Goal: Contribute content: Contribute content

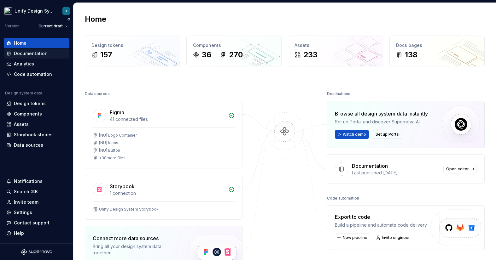
click at [35, 54] on div "Documentation" at bounding box center [31, 53] width 34 height 6
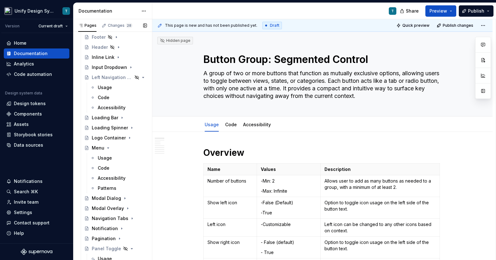
scroll to position [389, 0]
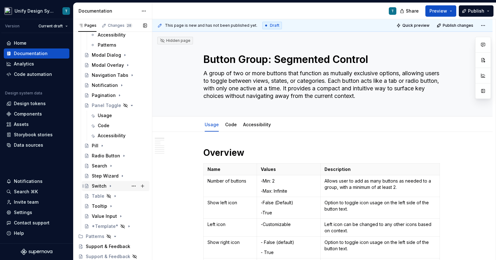
click at [98, 189] on div "Switch" at bounding box center [99, 186] width 15 height 6
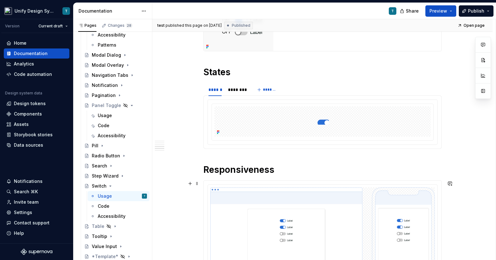
scroll to position [423, 0]
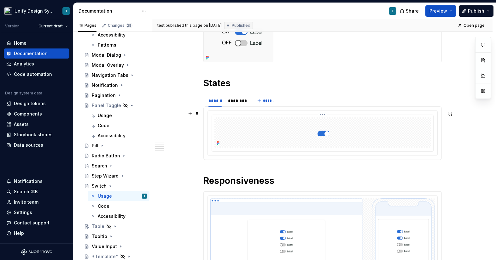
click at [258, 147] on div at bounding box center [322, 133] width 216 height 30
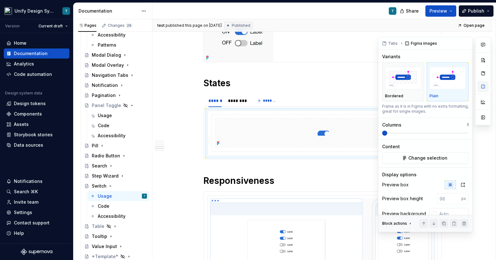
click at [481, 84] on button "button" at bounding box center [482, 86] width 11 height 11
click at [464, 185] on icon "button" at bounding box center [462, 185] width 3 height 4
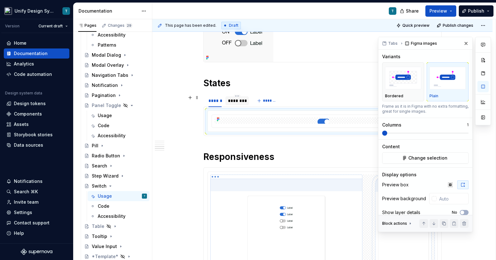
click at [235, 97] on div "********" at bounding box center [236, 100] width 23 height 9
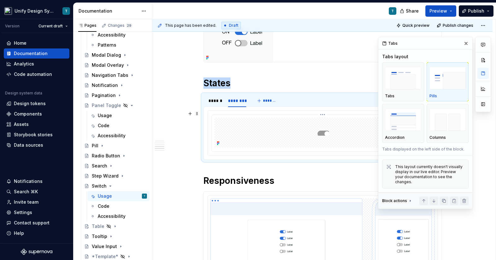
click at [342, 125] on div at bounding box center [322, 133] width 216 height 30
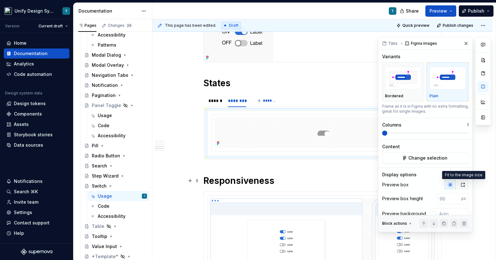
click at [461, 184] on icon "button" at bounding box center [462, 185] width 5 height 5
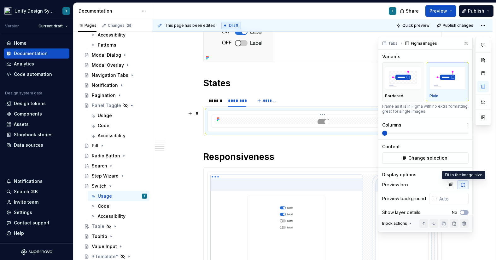
click at [287, 123] on div at bounding box center [322, 121] width 216 height 6
click at [466, 43] on button "button" at bounding box center [466, 43] width 9 height 9
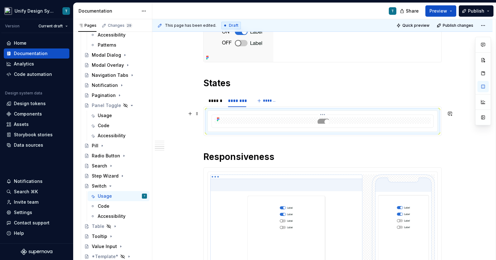
click at [264, 120] on div at bounding box center [322, 121] width 216 height 6
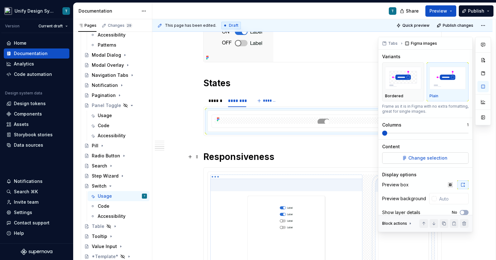
click at [427, 159] on span "Change selection" at bounding box center [427, 158] width 39 height 6
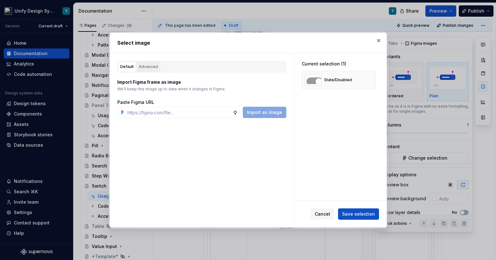
click at [145, 66] on div "Advanced" at bounding box center [148, 67] width 19 height 6
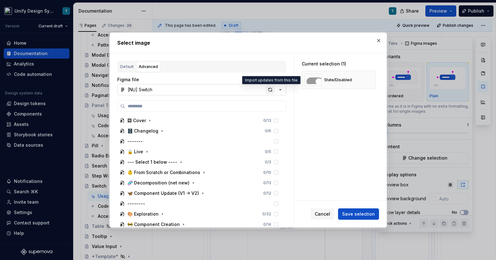
click at [267, 90] on div "button" at bounding box center [270, 89] width 9 height 9
click at [364, 216] on span "Save selection" at bounding box center [358, 214] width 33 height 6
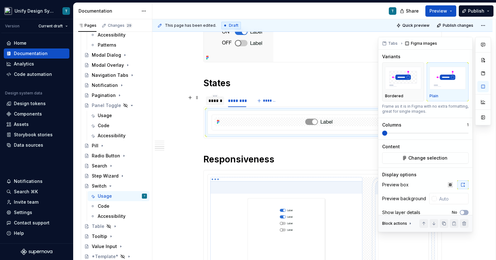
click at [217, 100] on div "******" at bounding box center [214, 101] width 13 height 6
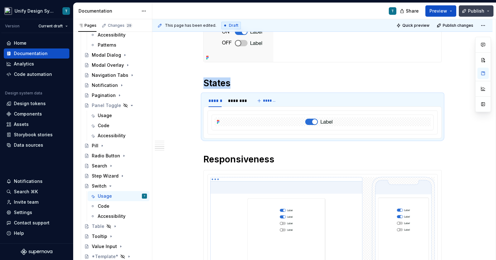
click at [483, 14] on span "Publish" at bounding box center [476, 11] width 16 height 6
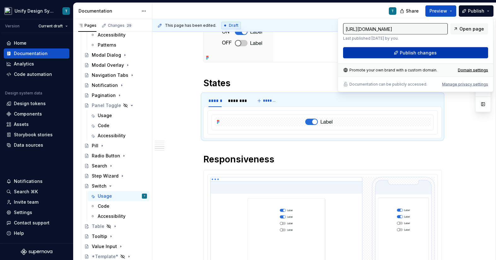
click at [417, 55] on span "Publish changes" at bounding box center [418, 53] width 37 height 6
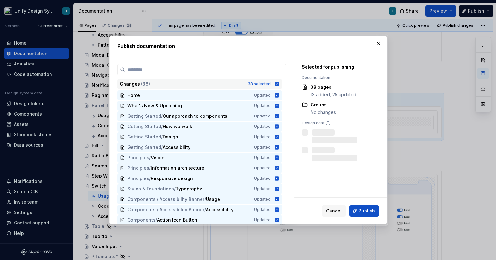
click at [258, 84] on div "38 selected" at bounding box center [259, 84] width 23 height 5
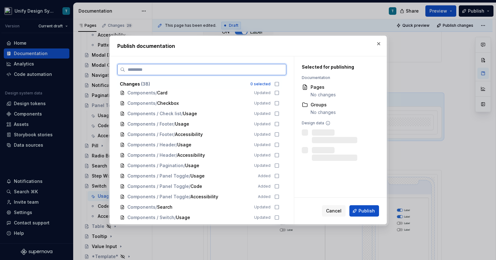
scroll to position [261, 0]
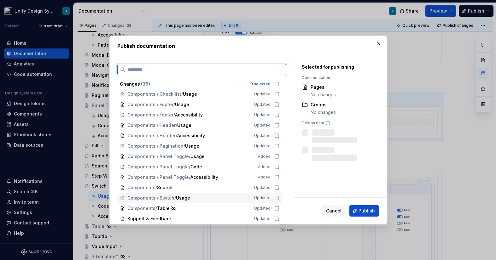
click at [176, 198] on span "/" at bounding box center [175, 198] width 2 height 6
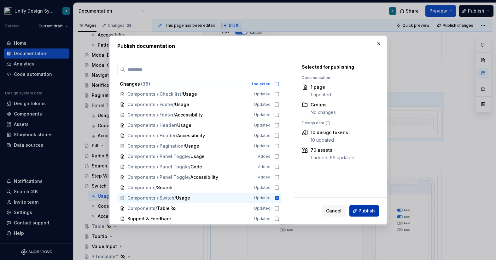
click at [363, 214] on span "Publish" at bounding box center [366, 211] width 16 height 6
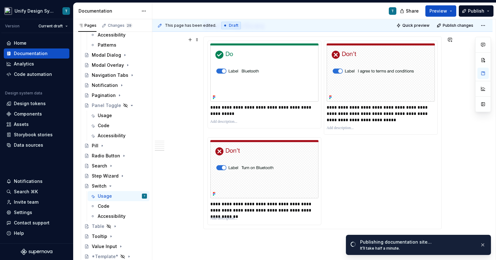
scroll to position [735, 0]
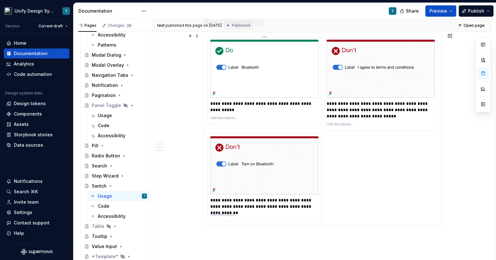
click at [288, 74] on img at bounding box center [264, 69] width 108 height 58
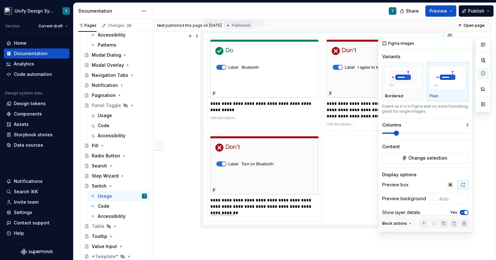
click at [483, 73] on button "button" at bounding box center [482, 73] width 11 height 11
click at [419, 158] on span "Change selection" at bounding box center [427, 158] width 39 height 6
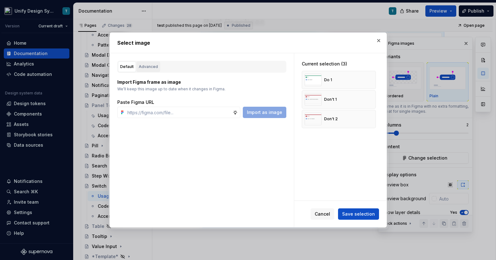
click at [150, 64] on div "Advanced" at bounding box center [148, 67] width 19 height 6
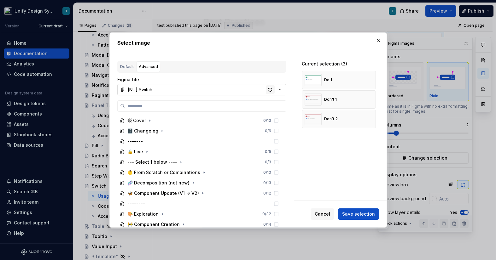
click at [270, 89] on div "button" at bounding box center [270, 89] width 9 height 9
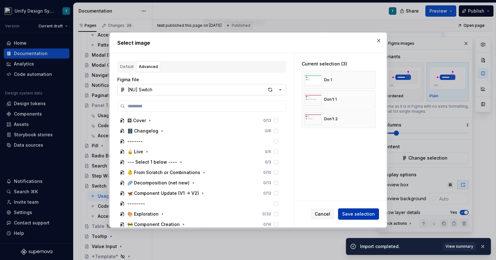
click at [355, 218] on button "Save selection" at bounding box center [358, 214] width 41 height 11
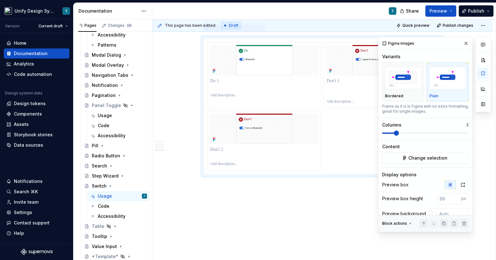
scroll to position [710, 0]
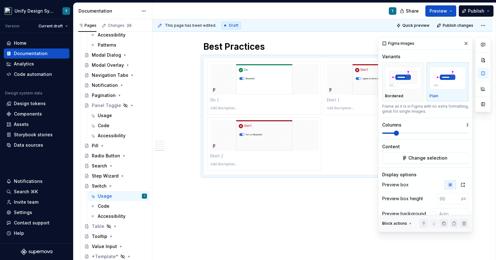
type textarea "*"
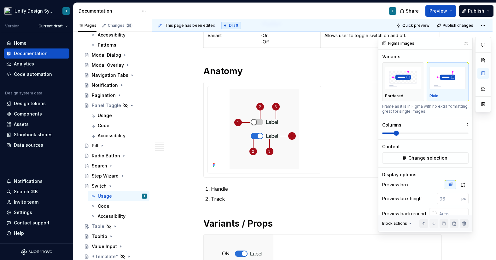
scroll to position [240, 0]
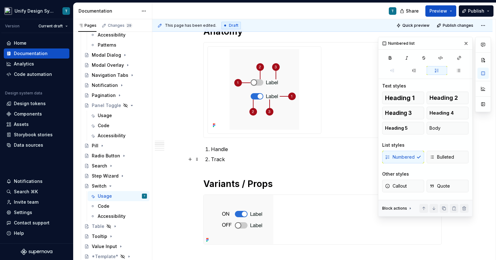
click at [228, 157] on p "Track" at bounding box center [326, 160] width 231 height 8
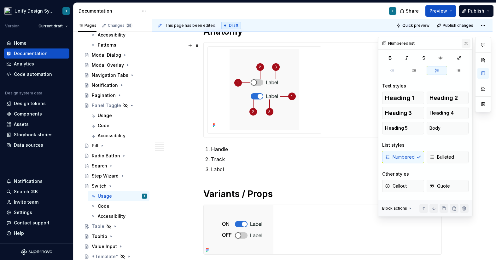
click at [466, 43] on button "button" at bounding box center [466, 43] width 9 height 9
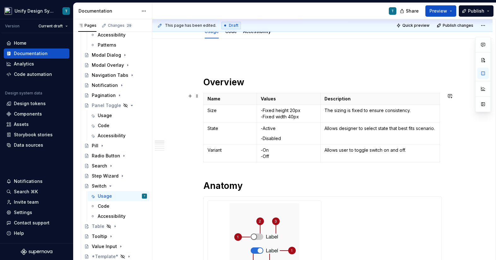
scroll to position [73, 0]
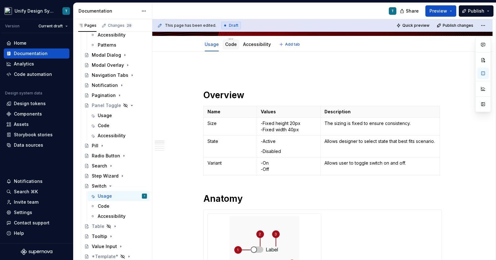
click at [230, 42] on link "Code" at bounding box center [231, 44] width 12 height 5
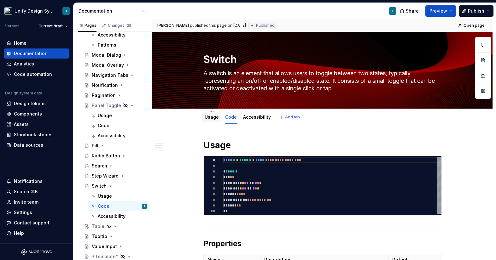
click at [212, 118] on link "Usage" at bounding box center [212, 116] width 14 height 5
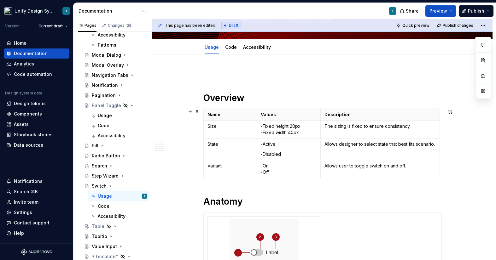
scroll to position [171, 0]
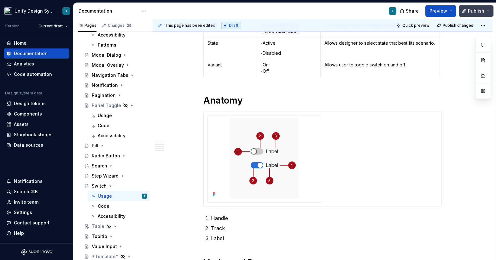
click at [486, 15] on button "Publish" at bounding box center [476, 10] width 35 height 11
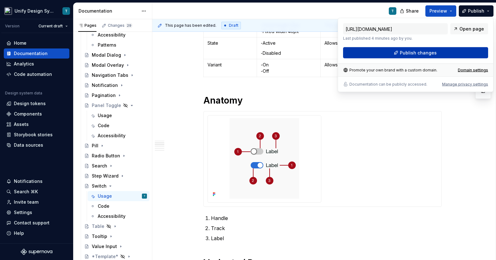
click at [420, 53] on span "Publish changes" at bounding box center [418, 53] width 37 height 6
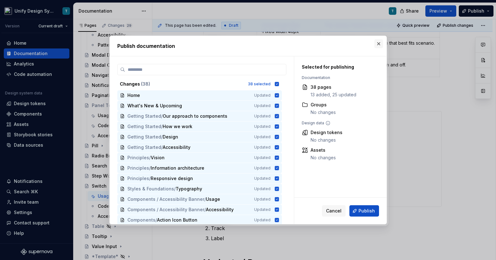
click at [377, 45] on button "button" at bounding box center [378, 43] width 9 height 9
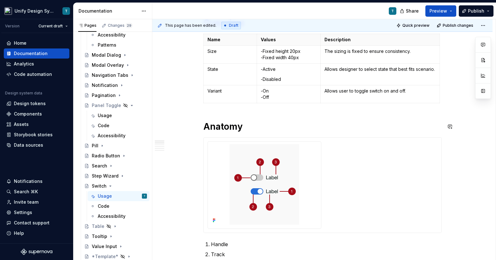
scroll to position [125, 0]
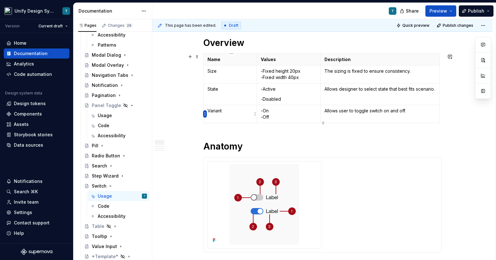
click at [204, 115] on html "Unify Design System T Version Current draft Home Documentation Analytics Code a…" at bounding box center [248, 130] width 496 height 260
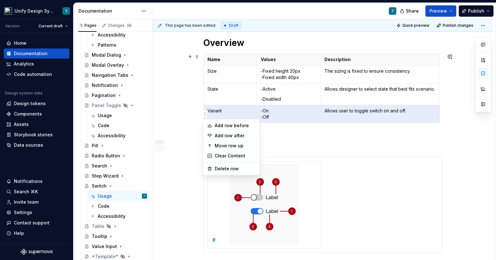
click at [268, 139] on html "Unify Design System T Version Current draft Home Documentation Analytics Code a…" at bounding box center [248, 130] width 496 height 260
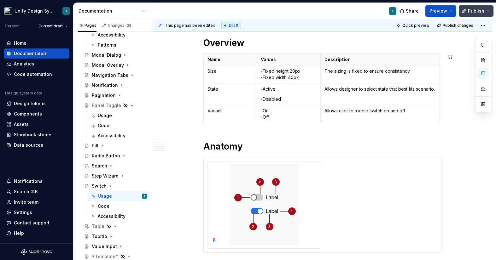
click at [486, 12] on button "Publish" at bounding box center [476, 10] width 35 height 11
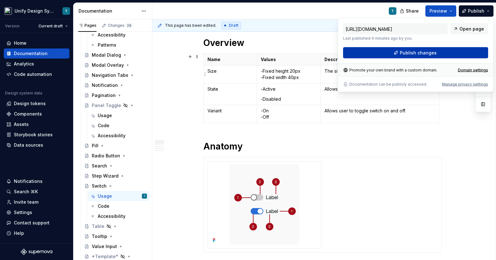
click at [405, 54] on span "Publish changes" at bounding box center [418, 53] width 37 height 6
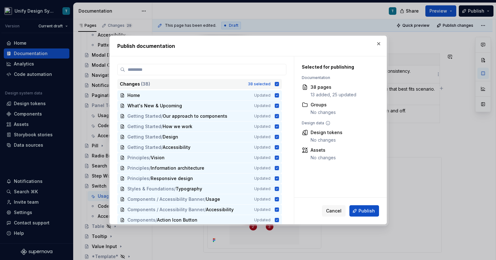
click at [232, 84] on div "Changes ( 38 )" at bounding box center [182, 84] width 124 height 6
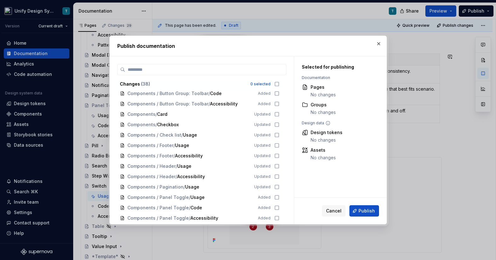
scroll to position [261, 0]
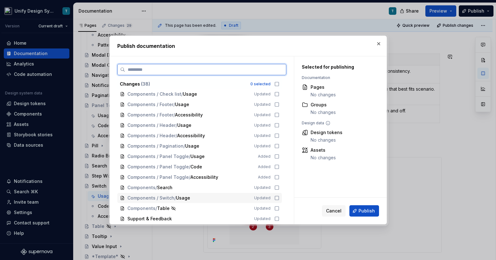
click at [170, 194] on div "Components / Switch / Usage Updated" at bounding box center [199, 198] width 165 height 10
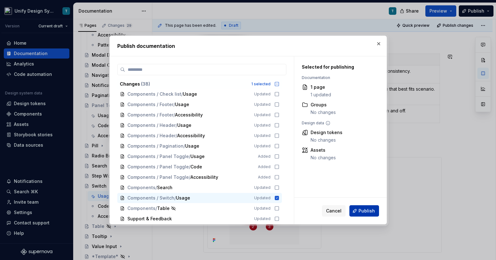
click at [363, 211] on span "Publish" at bounding box center [366, 211] width 16 height 6
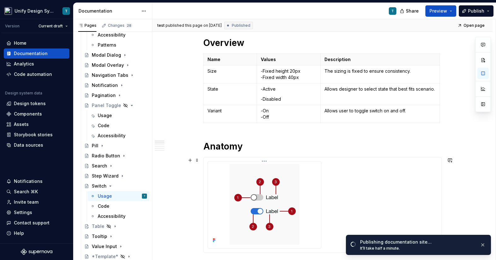
click at [291, 167] on img at bounding box center [265, 204] width 70 height 81
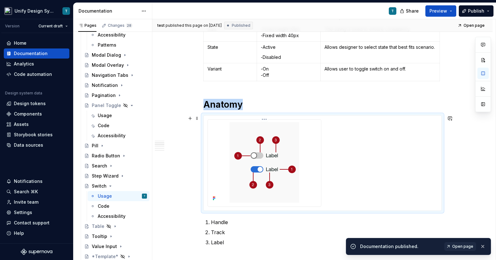
scroll to position [197, 0]
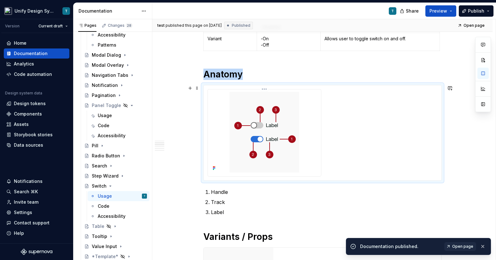
click at [311, 126] on div at bounding box center [264, 132] width 108 height 81
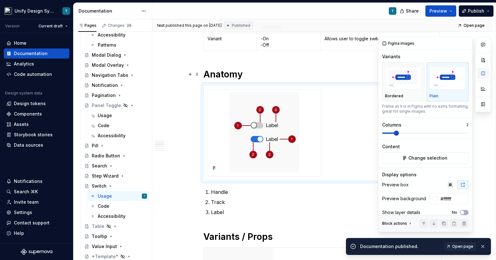
click at [485, 74] on button "button" at bounding box center [482, 73] width 11 height 11
click at [437, 155] on span "Change selection" at bounding box center [427, 158] width 39 height 6
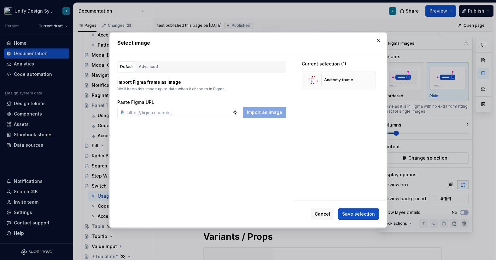
click at [238, 68] on div "Default Advanced" at bounding box center [201, 67] width 169 height 12
click at [147, 65] on div "Advanced" at bounding box center [148, 67] width 19 height 6
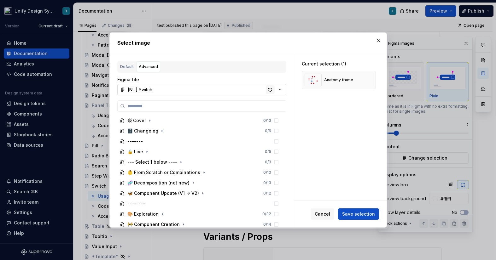
click at [271, 90] on div "button" at bounding box center [270, 89] width 9 height 9
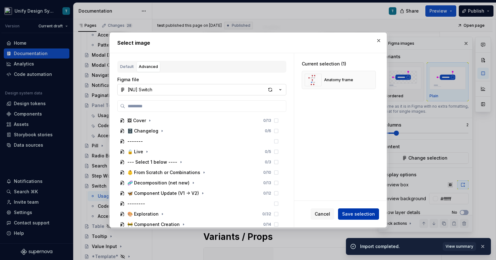
click at [354, 218] on button "Save selection" at bounding box center [358, 214] width 41 height 11
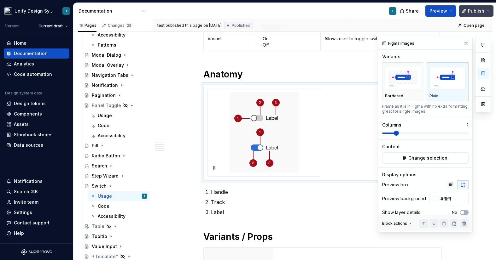
click at [480, 9] on span "Publish" at bounding box center [476, 11] width 16 height 6
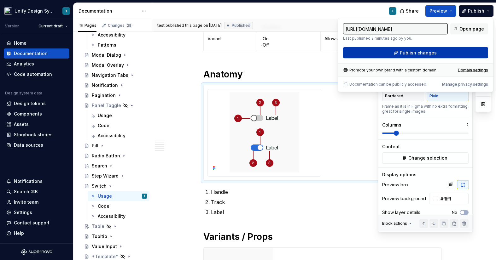
click at [407, 55] on span "Publish changes" at bounding box center [418, 53] width 37 height 6
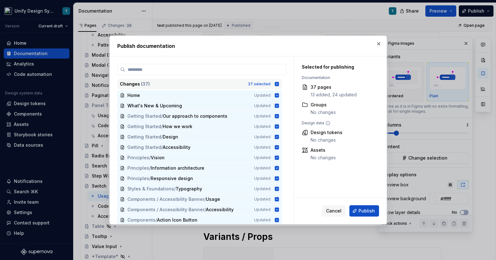
click at [218, 84] on div "Changes ( 37 )" at bounding box center [182, 84] width 124 height 6
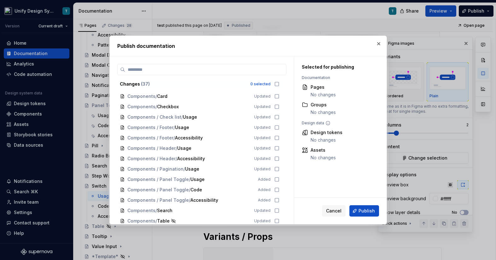
scroll to position [251, 0]
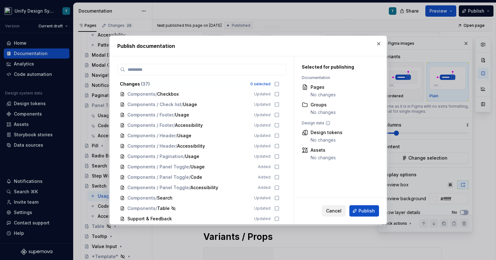
click at [331, 211] on span "Cancel" at bounding box center [333, 211] width 15 height 6
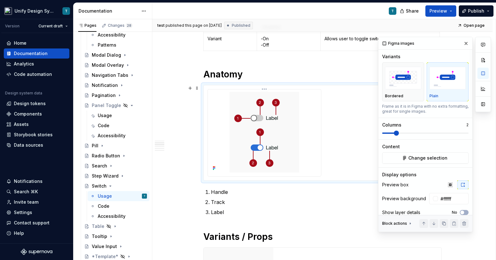
scroll to position [192, 0]
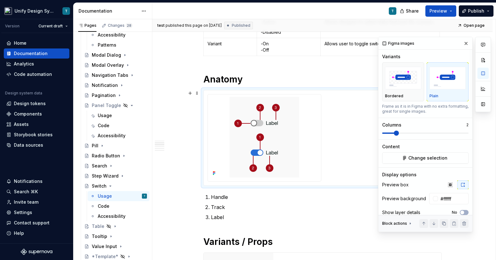
click at [464, 44] on button "button" at bounding box center [466, 43] width 9 height 9
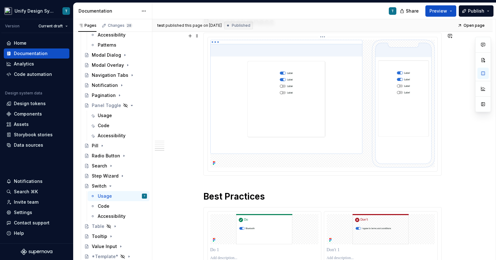
scroll to position [0, 0]
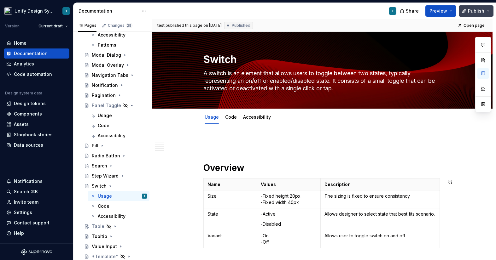
type textarea "*"
click at [484, 11] on button "Publish" at bounding box center [476, 10] width 35 height 11
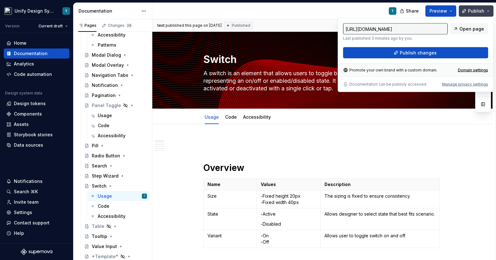
click at [475, 14] on span "Publish" at bounding box center [476, 11] width 16 height 6
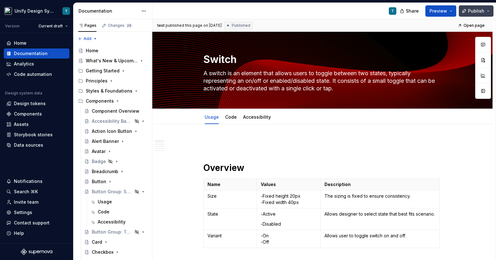
click at [475, 9] on span "Publish" at bounding box center [476, 11] width 16 height 6
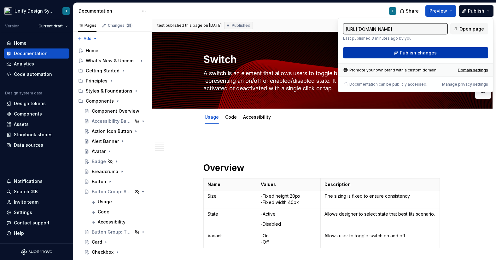
click at [428, 51] on span "Publish changes" at bounding box center [418, 53] width 37 height 6
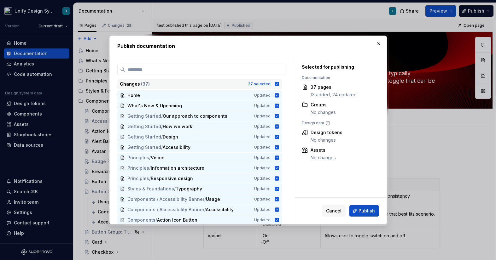
click at [196, 85] on div "Changes ( 37 )" at bounding box center [182, 84] width 124 height 6
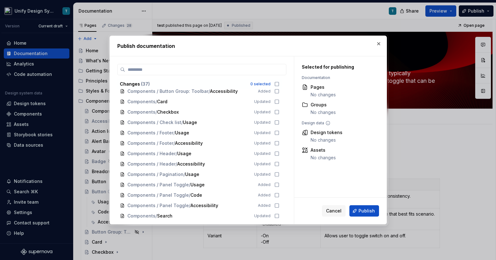
scroll to position [251, 0]
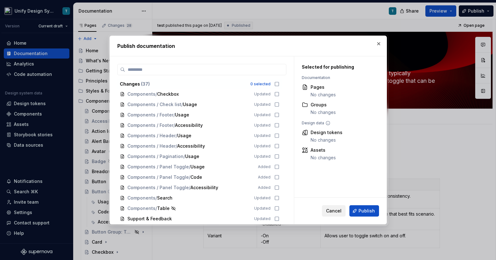
click at [331, 209] on span "Cancel" at bounding box center [333, 211] width 15 height 6
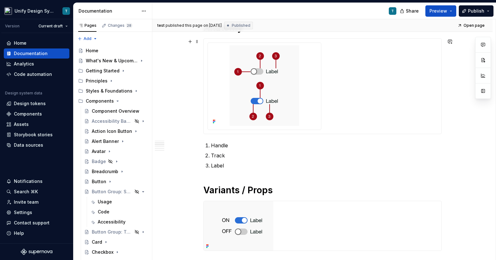
scroll to position [255, 0]
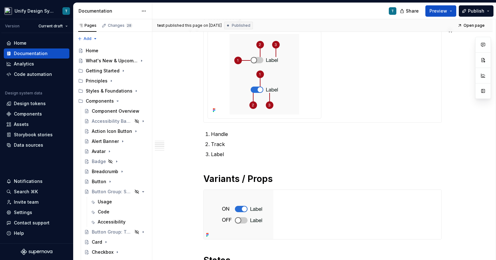
click at [272, 95] on img at bounding box center [265, 74] width 70 height 81
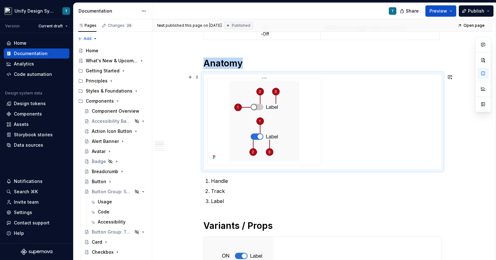
scroll to position [143, 0]
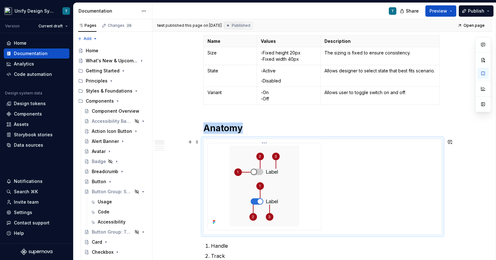
click at [275, 152] on img at bounding box center [265, 186] width 70 height 81
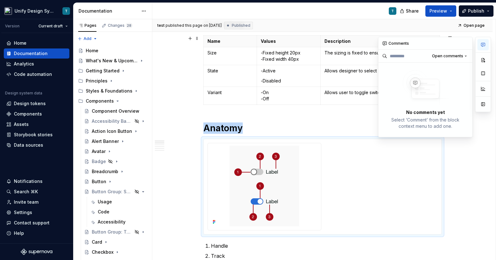
click at [482, 46] on icon "button" at bounding box center [483, 44] width 5 height 5
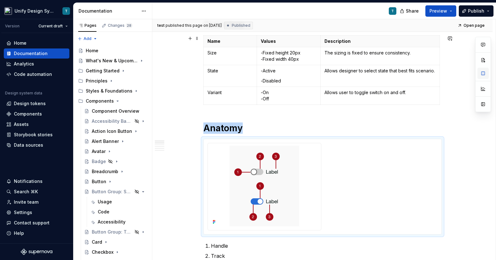
click at [482, 75] on button "button" at bounding box center [482, 73] width 11 height 11
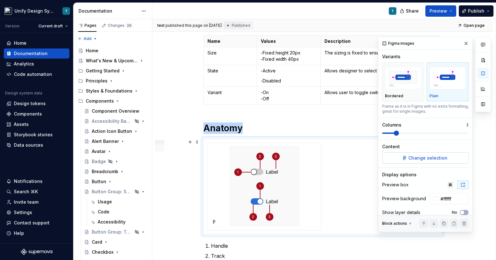
click at [423, 158] on span "Change selection" at bounding box center [427, 158] width 39 height 6
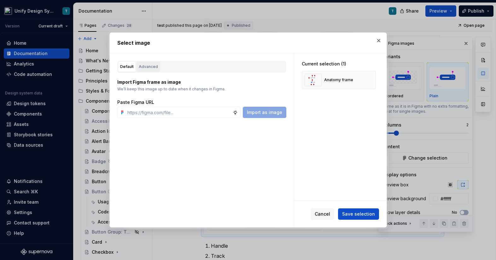
click at [149, 67] on div "Advanced" at bounding box center [148, 67] width 19 height 6
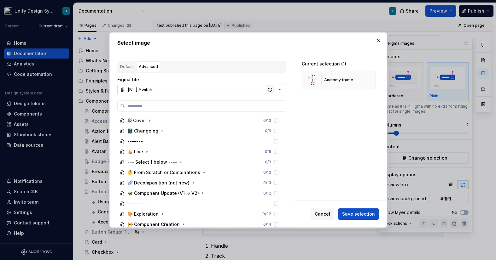
click at [266, 90] on div "button" at bounding box center [270, 89] width 9 height 9
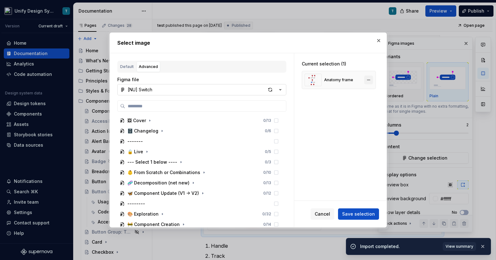
click at [371, 81] on button "button" at bounding box center [368, 80] width 9 height 9
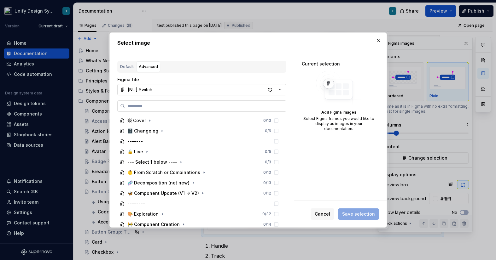
type textarea "*"
click at [185, 108] on input "search" at bounding box center [205, 106] width 161 height 6
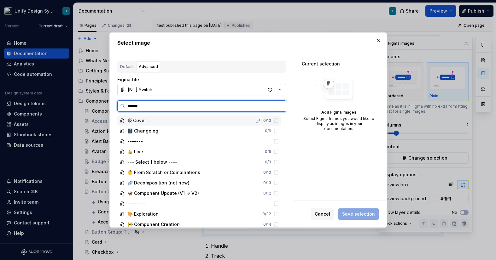
type input "*******"
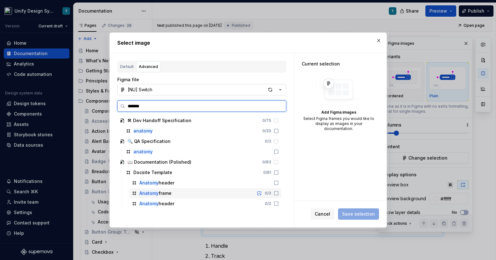
click at [172, 194] on div "Anatomy frame 0 / 3" at bounding box center [205, 194] width 152 height 10
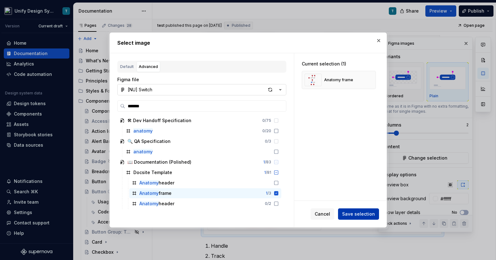
click at [362, 211] on span "Save selection" at bounding box center [358, 214] width 33 height 6
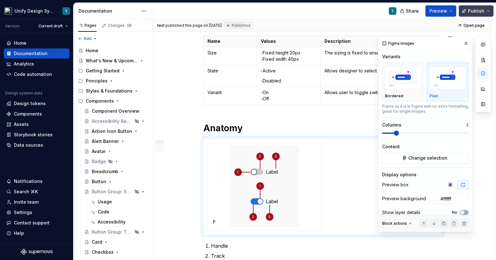
click at [477, 7] on button "Publish" at bounding box center [476, 10] width 35 height 11
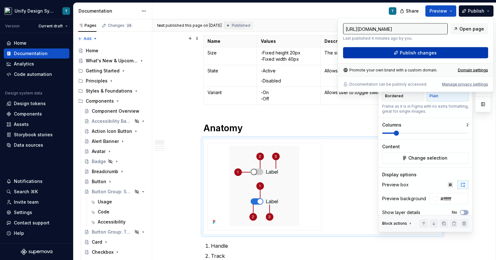
click at [418, 55] on span "Publish changes" at bounding box center [418, 53] width 37 height 6
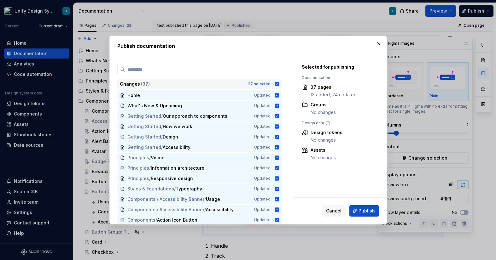
click at [223, 84] on div "Changes ( 37 )" at bounding box center [182, 84] width 124 height 6
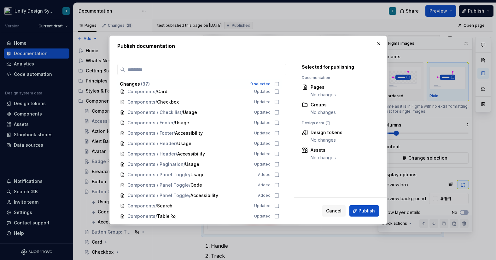
scroll to position [251, 0]
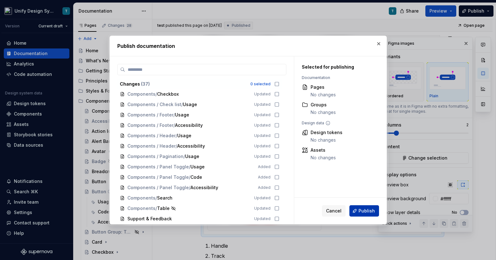
click at [357, 212] on button "Publish" at bounding box center [364, 211] width 30 height 11
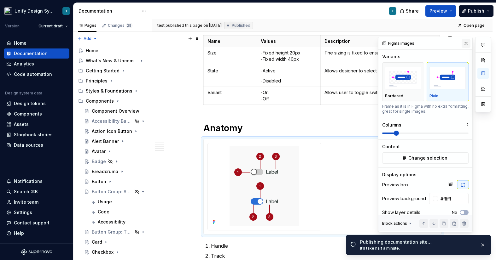
click at [464, 45] on button "button" at bounding box center [466, 43] width 9 height 9
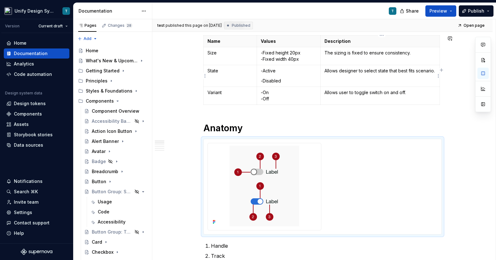
type textarea "*"
